Goal: Information Seeking & Learning: Check status

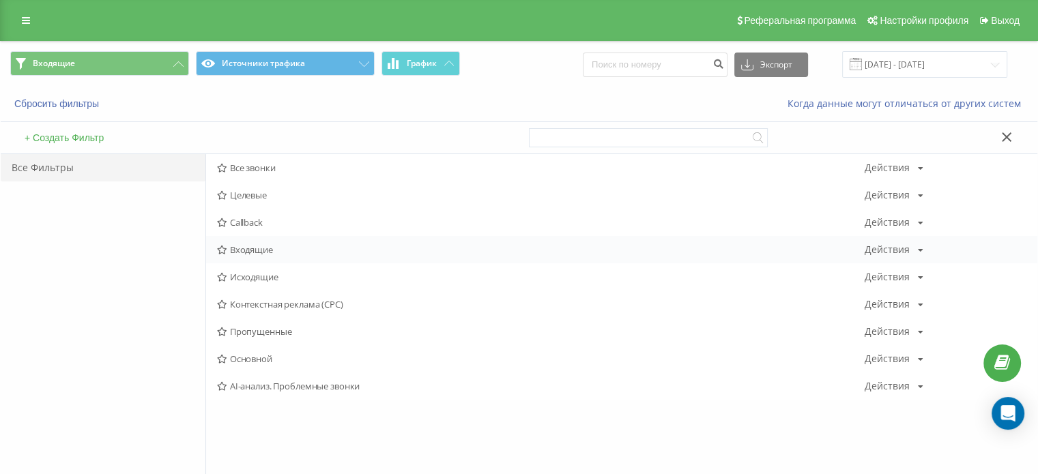
click at [267, 262] on div "Все звонки Действия Редактировать Копировать Удалить По умолчанию Поделиться Це…" at bounding box center [621, 277] width 831 height 246
click at [268, 253] on span "Входящие" at bounding box center [540, 250] width 647 height 10
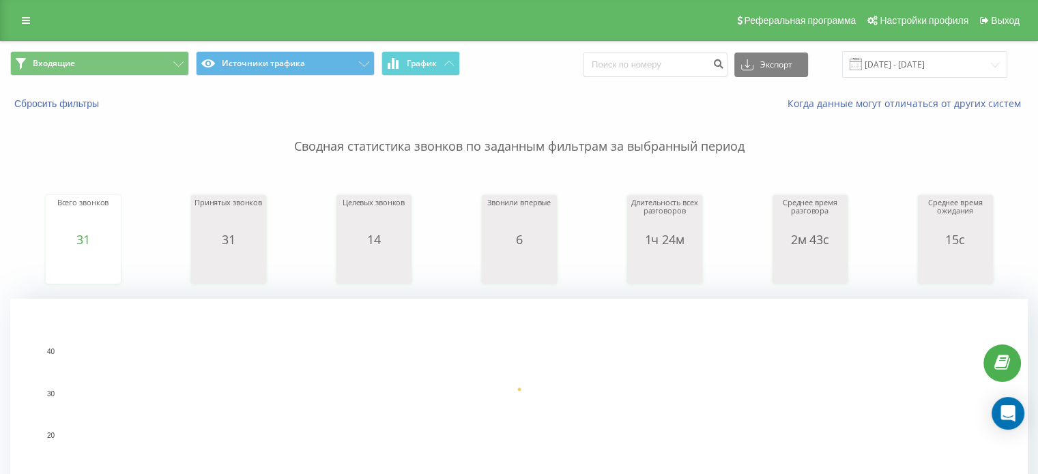
click at [154, 76] on span "Входящие Источники трафика График" at bounding box center [259, 64] width 499 height 27
click at [158, 72] on button "Входящие" at bounding box center [99, 63] width 179 height 25
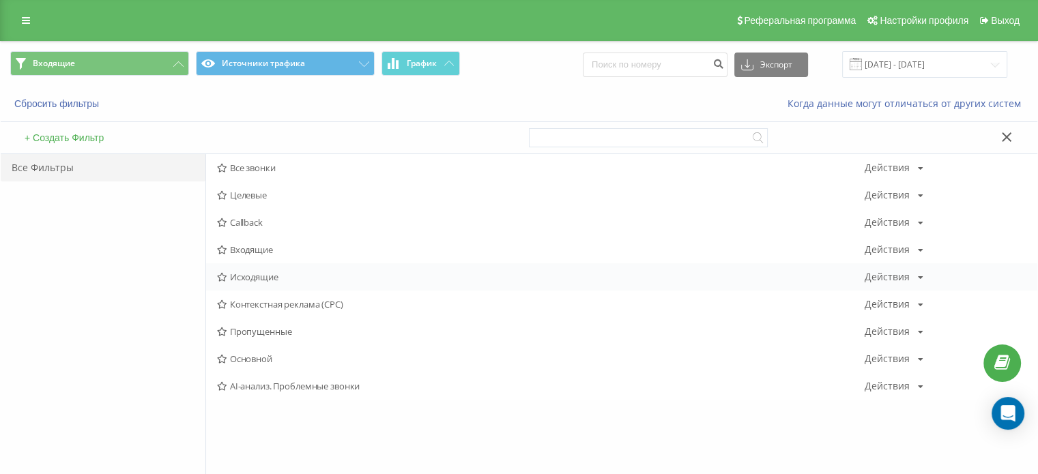
click at [253, 274] on span "Исходящие" at bounding box center [540, 277] width 647 height 10
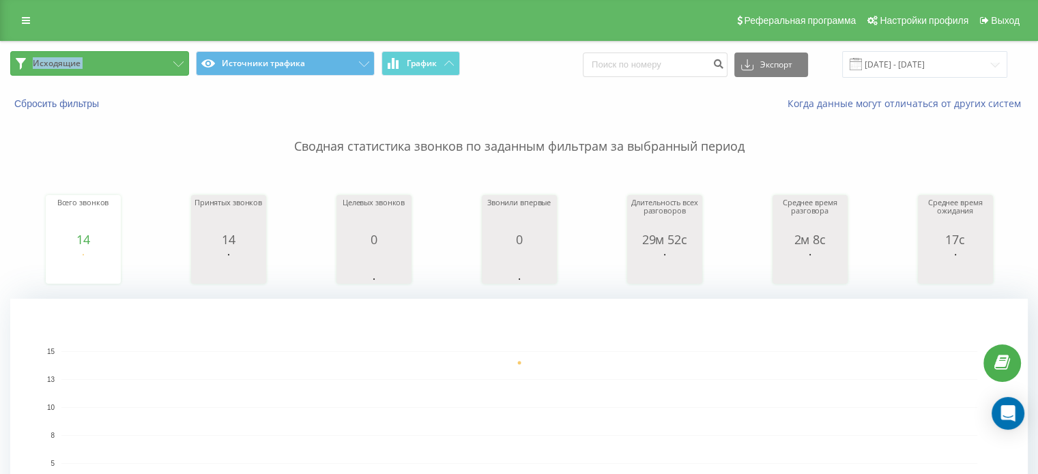
click at [111, 72] on button "Исходящие" at bounding box center [99, 63] width 179 height 25
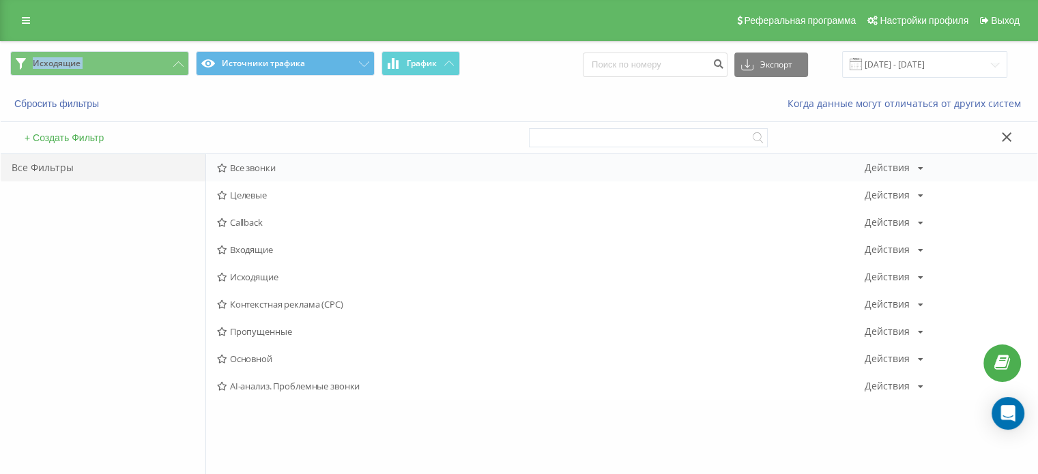
click at [273, 168] on span "Все звонки" at bounding box center [540, 168] width 647 height 10
